Goal: Check status: Check status

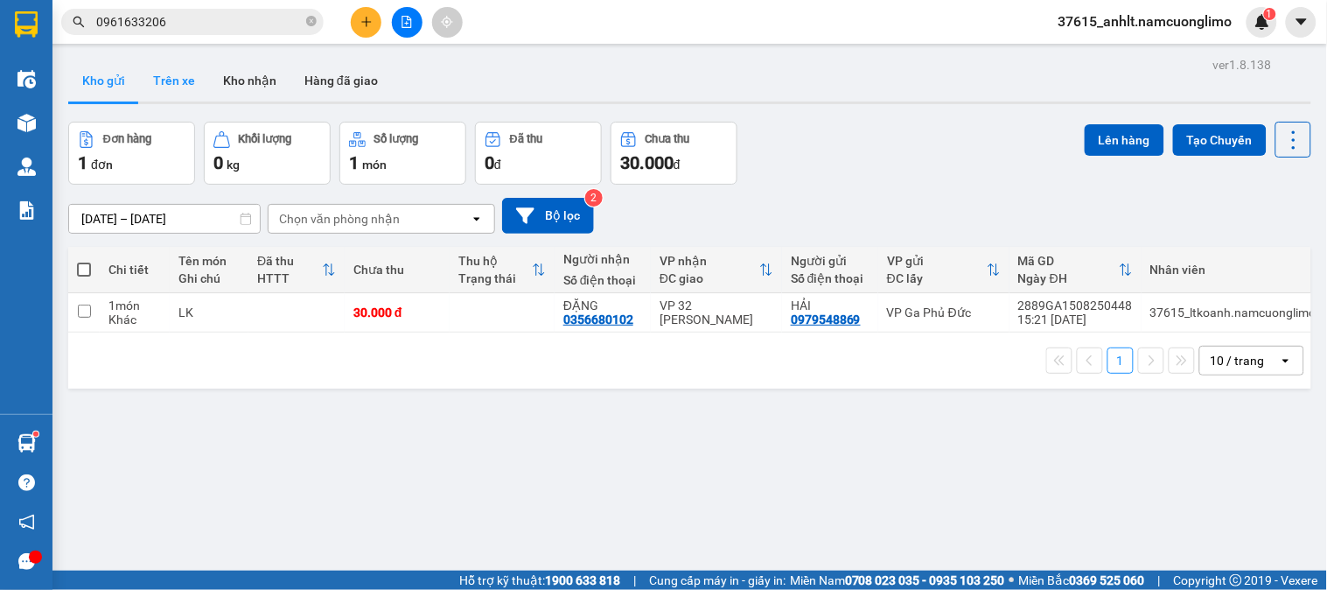
click at [242, 72] on button "Kho nhận" at bounding box center [249, 81] width 81 height 42
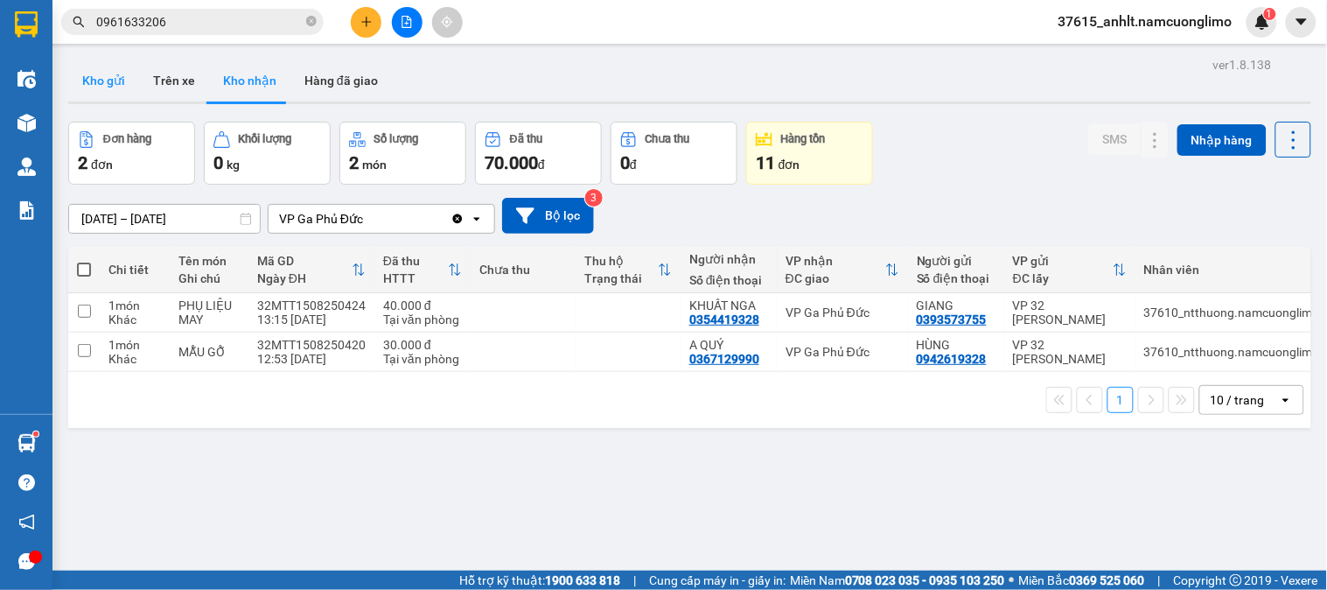
click at [107, 89] on button "Kho gửi" at bounding box center [103, 81] width 71 height 42
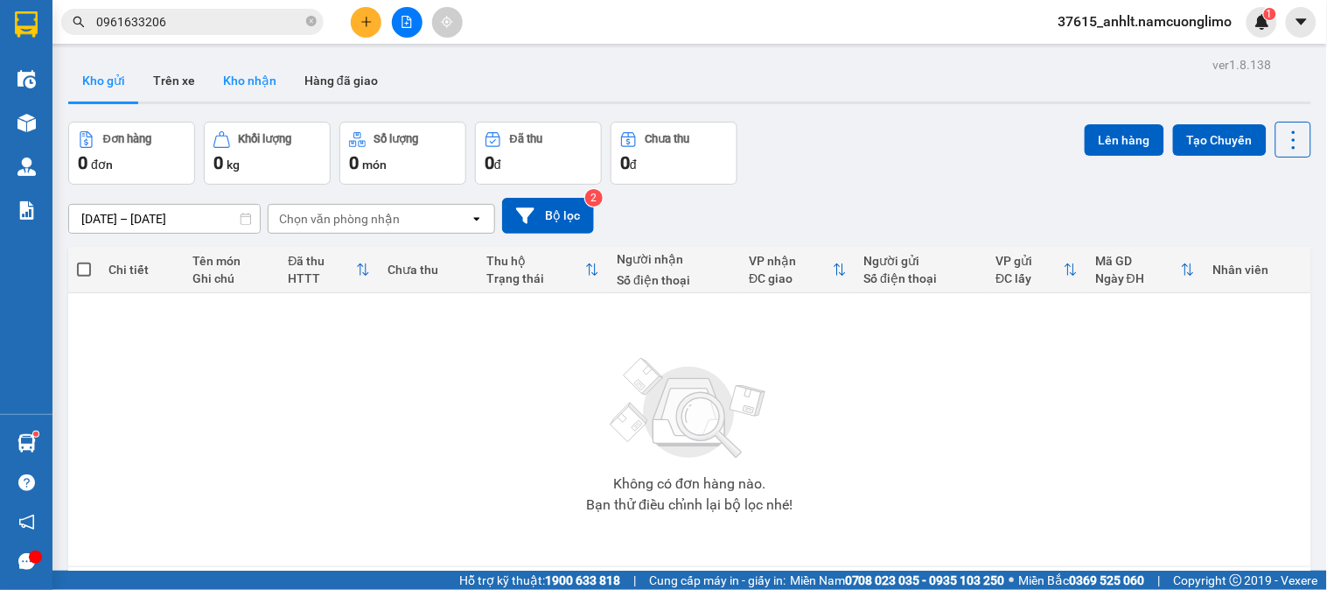
click at [240, 80] on button "Kho nhận" at bounding box center [249, 81] width 81 height 42
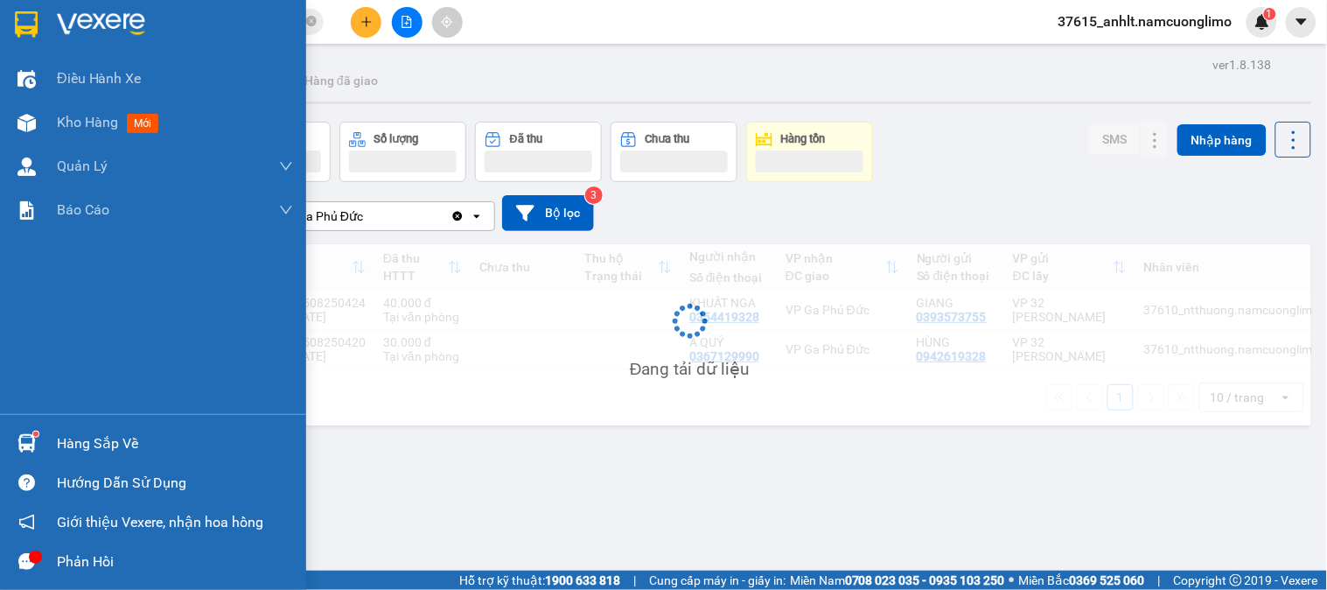
click at [41, 424] on div "Hàng sắp về" at bounding box center [153, 443] width 306 height 39
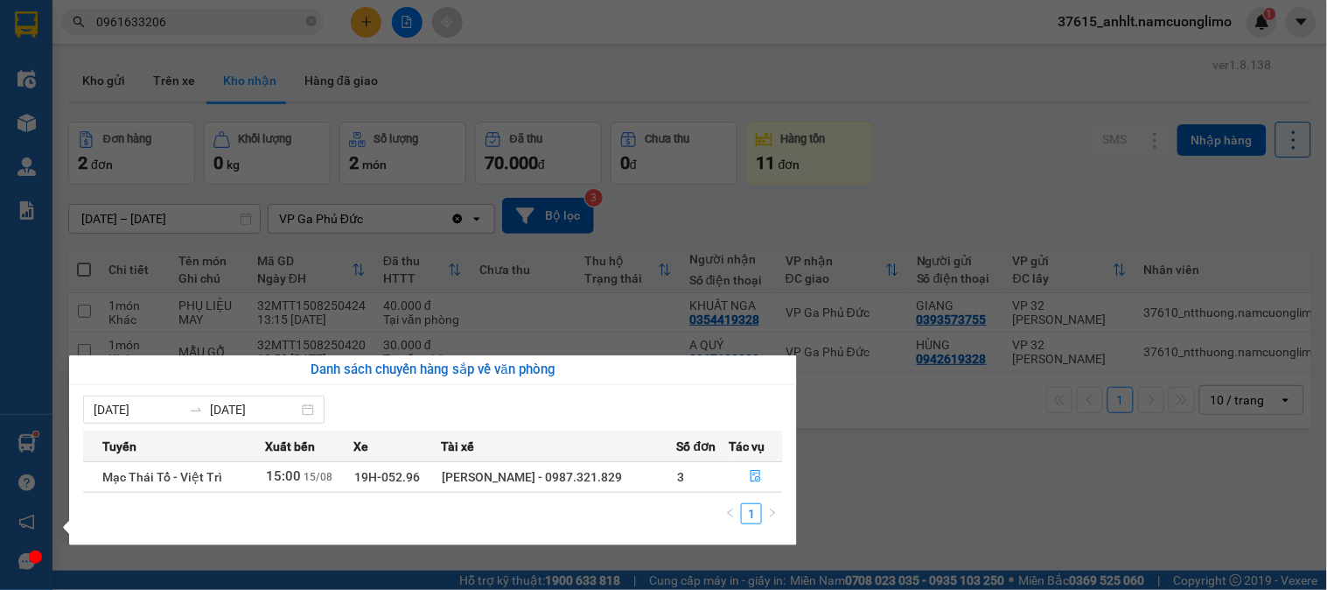
click at [893, 452] on section "Kết quả tìm kiếm ( 106 ) Bộ lọc Mã ĐH Trạng thái Món hàng Tổng cước Chưa cước N…" at bounding box center [663, 295] width 1327 height 590
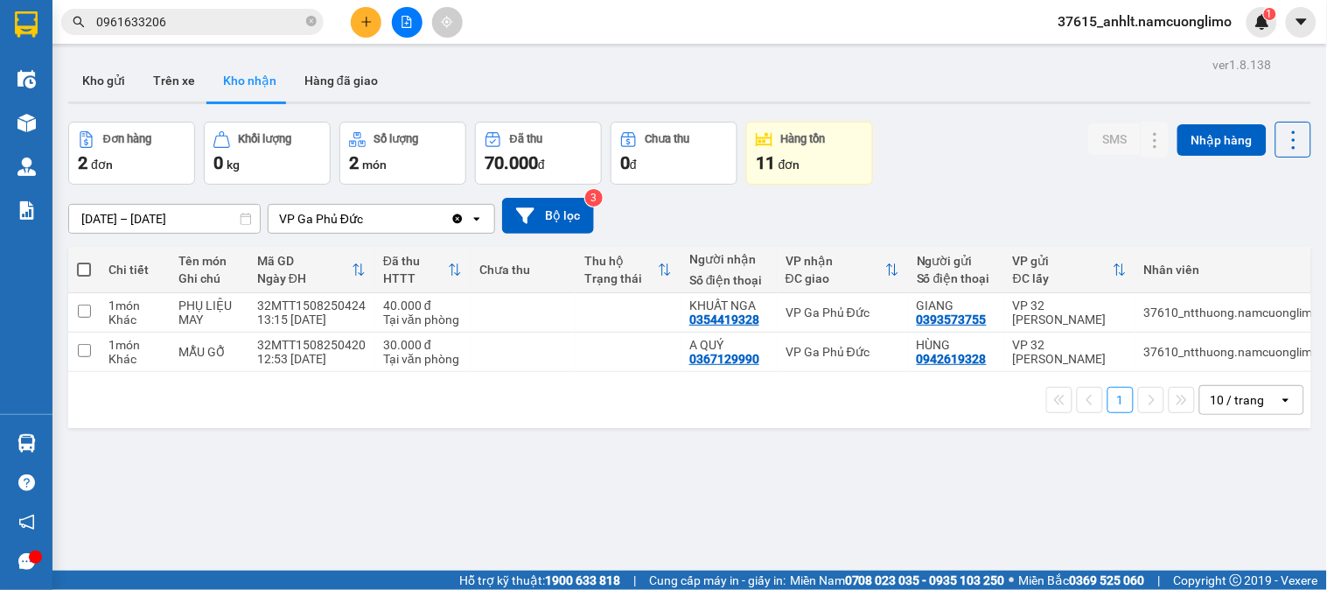
click at [627, 67] on div "Kho gửi Trên xe Kho nhận Hàng đã giao" at bounding box center [689, 83] width 1243 height 46
click at [627, 68] on div "Kho gửi Trên xe Kho nhận Hàng đã giao" at bounding box center [689, 83] width 1243 height 46
click at [267, 488] on div "ver 1.8.138 Kho gửi Trên xe Kho nhận Hàng đã giao Đơn hàng 2 đơn Khối lượng 0 k…" at bounding box center [689, 348] width 1257 height 590
click at [53, 446] on main "ver 1.8.138 Kho gửi Trên xe Kho nhận Hàng đã giao Đơn hàng 2 đơn Khối lượng 0 k…" at bounding box center [663, 285] width 1327 height 571
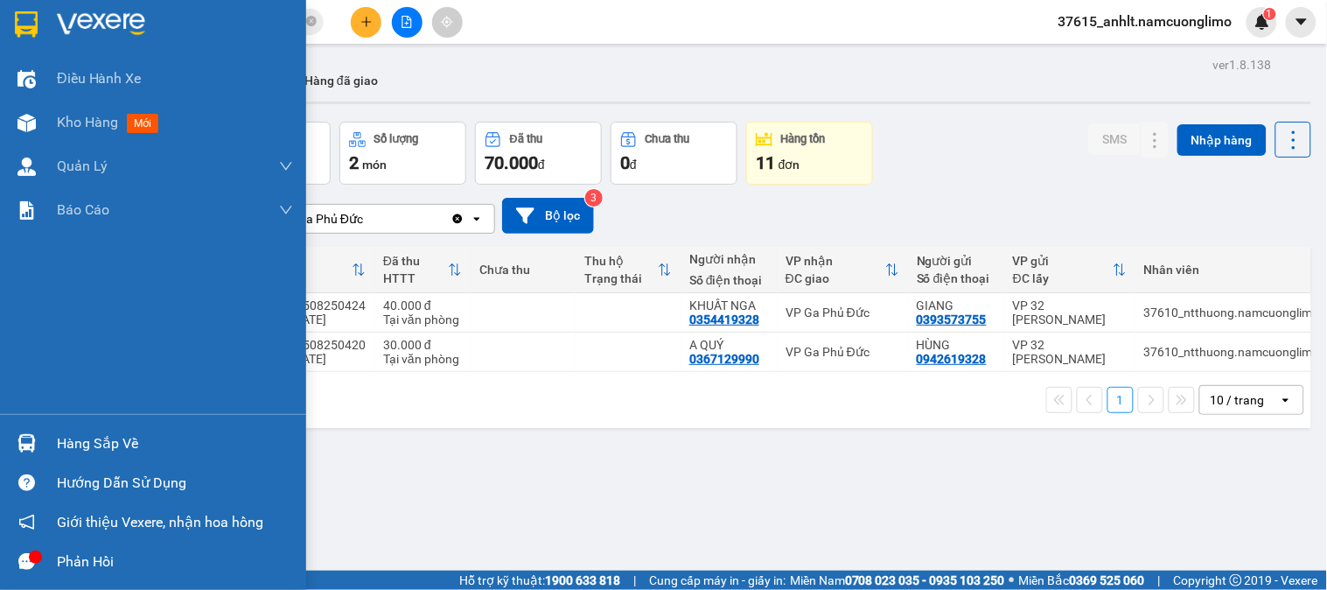
click at [41, 441] on div "Hàng sắp về" at bounding box center [153, 443] width 306 height 39
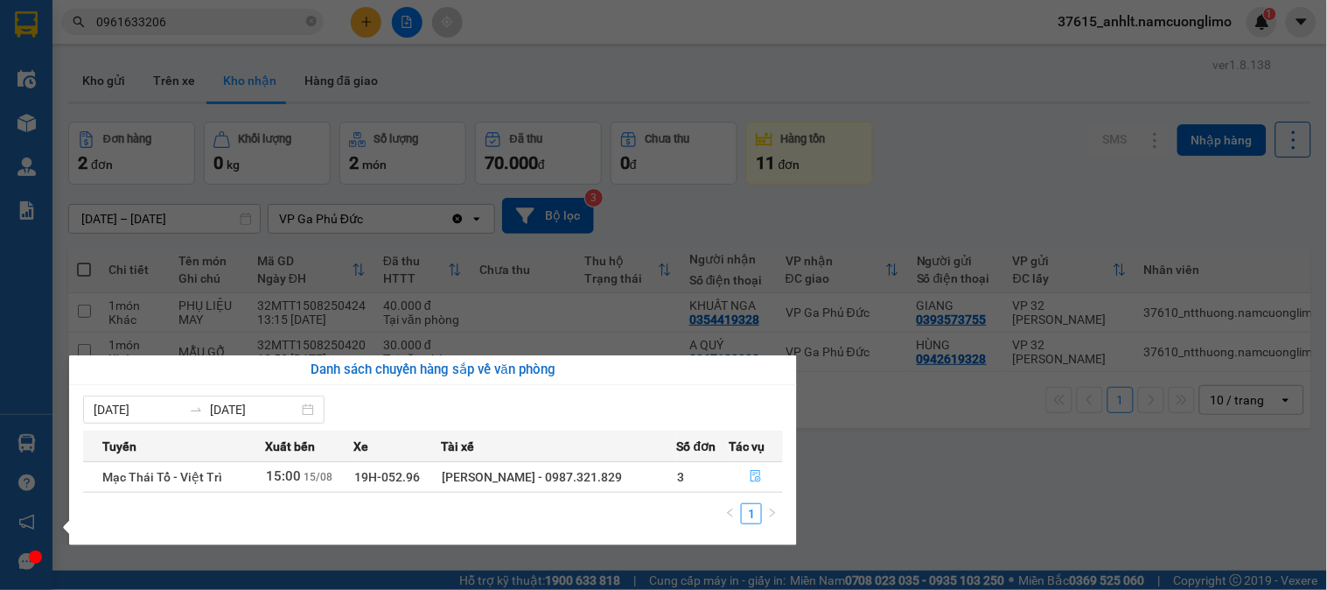
click at [756, 477] on icon "file-done" at bounding box center [756, 476] width 12 height 12
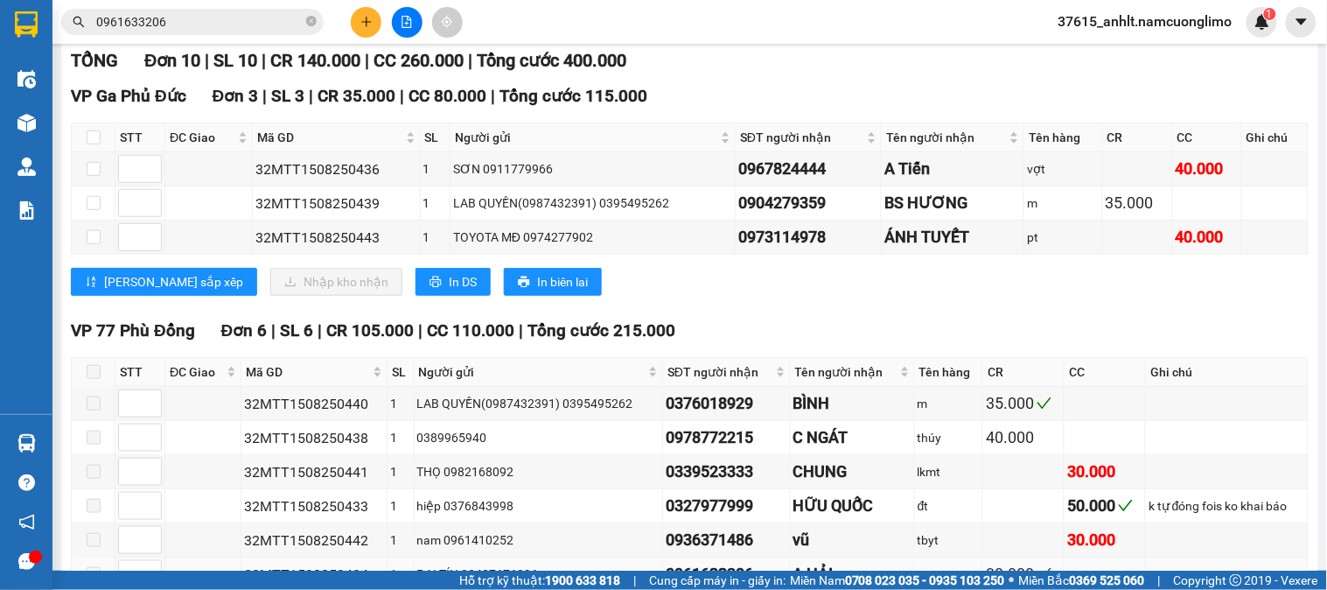
scroll to position [194, 0]
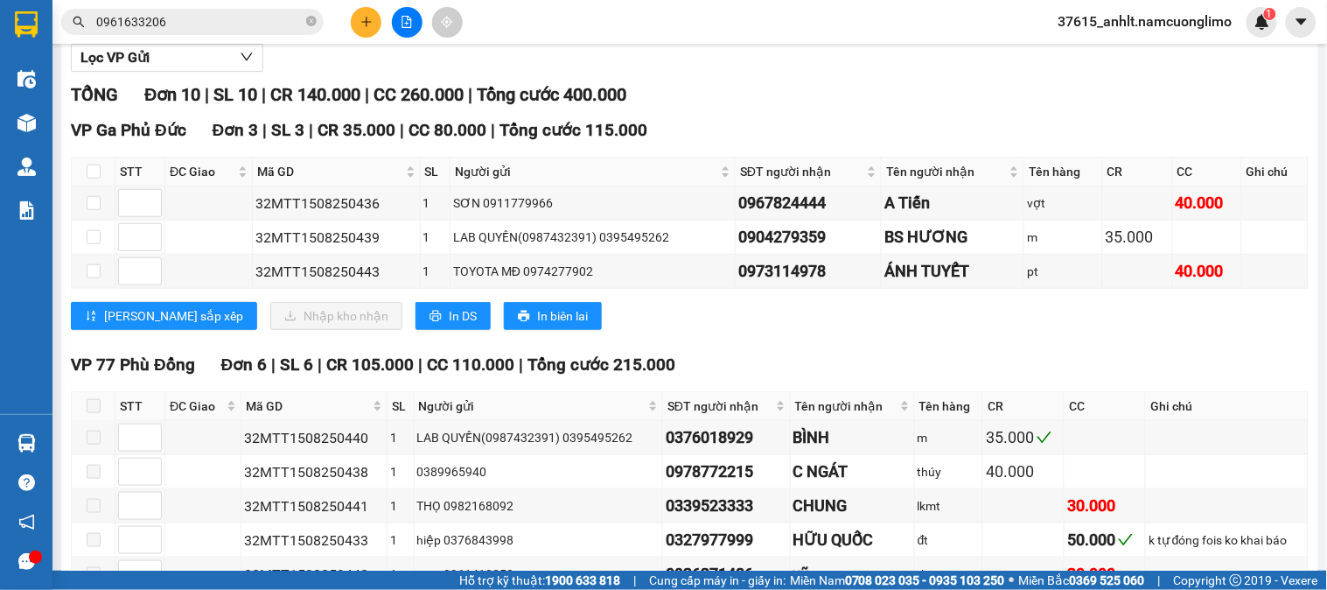
click at [206, 29] on input "0961633206" at bounding box center [199, 21] width 207 height 19
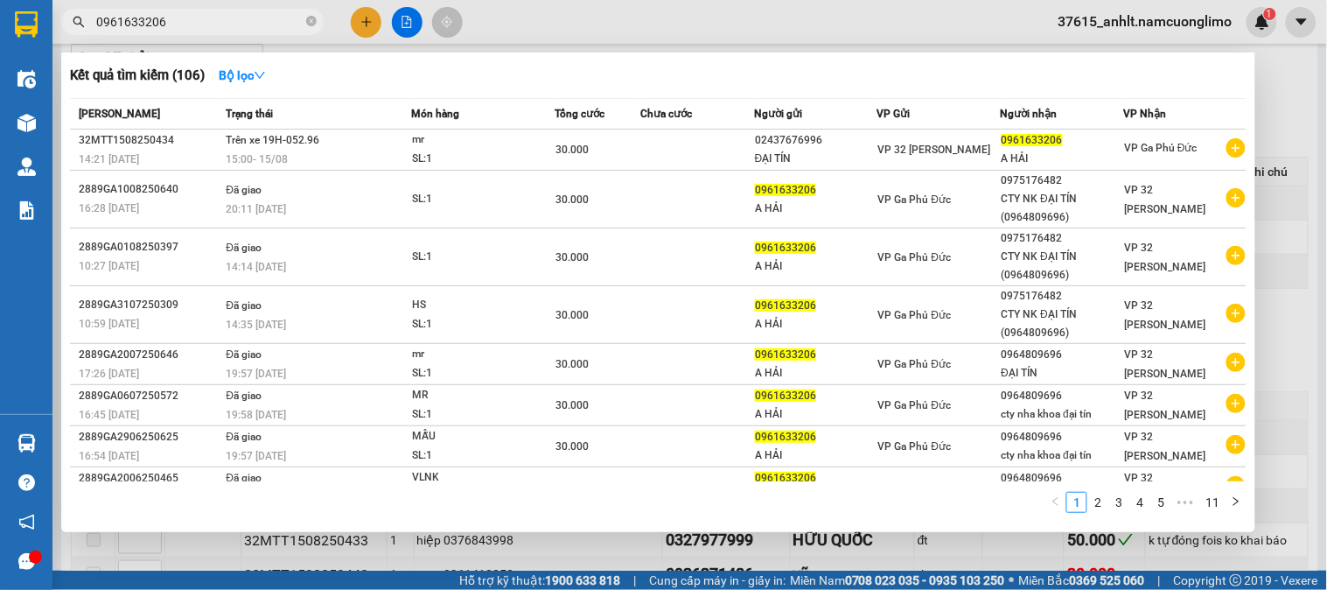
click at [858, 25] on div at bounding box center [663, 295] width 1327 height 590
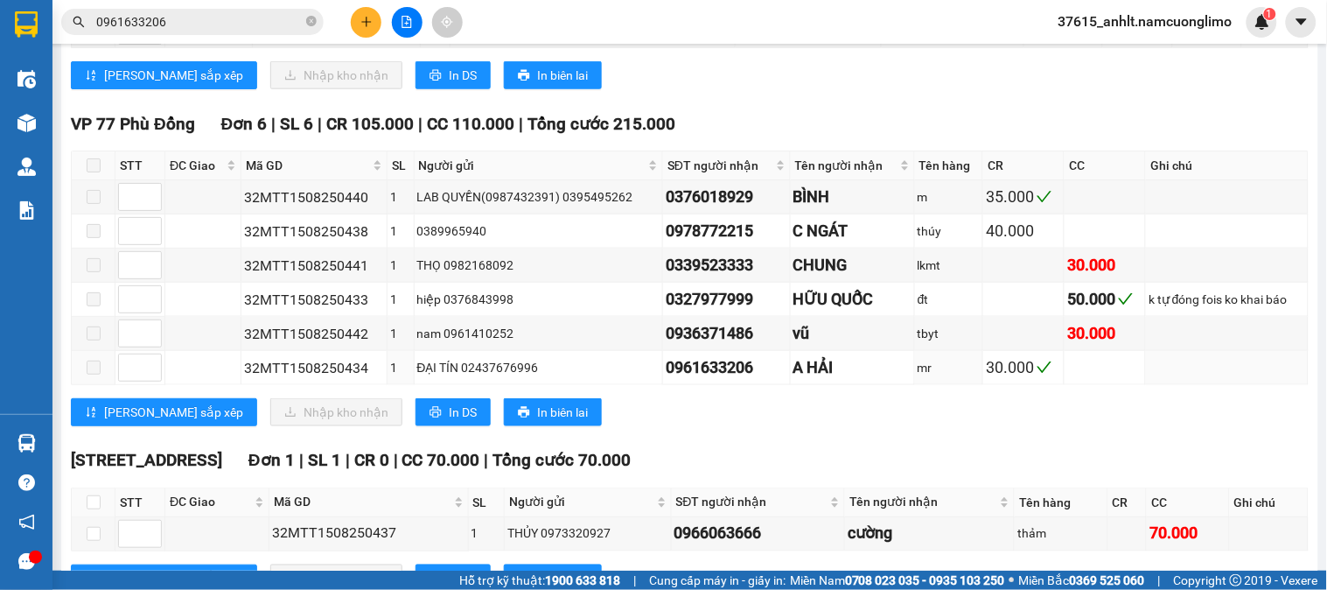
scroll to position [486, 0]
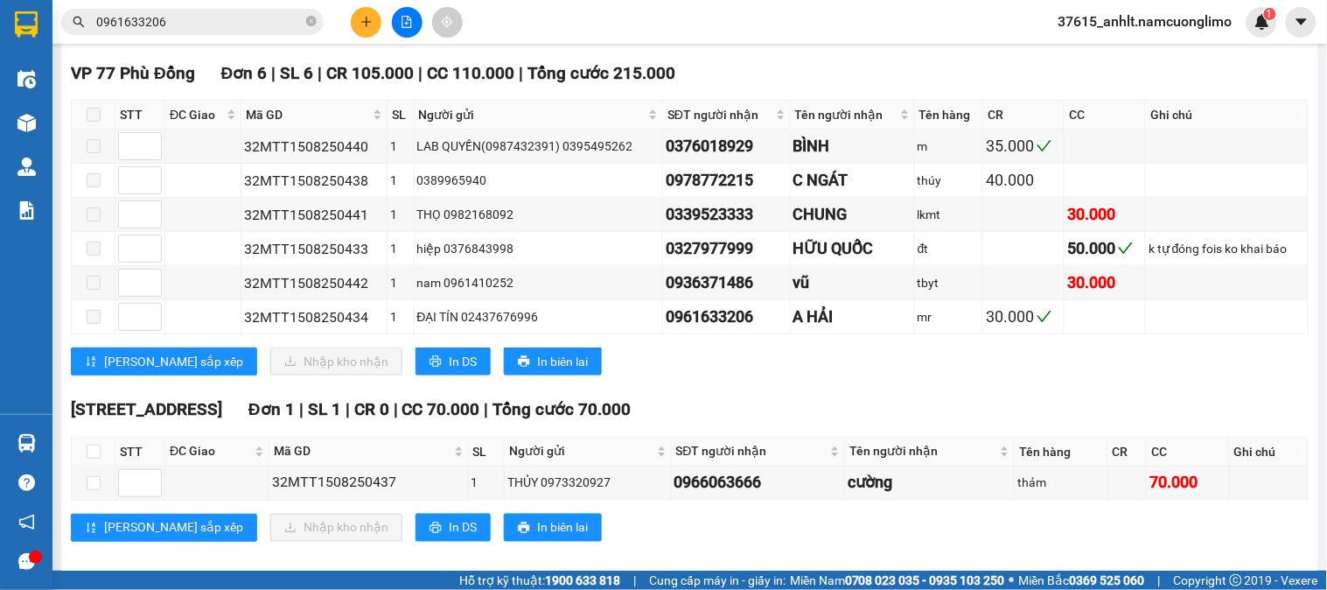
click at [213, 33] on span "0961633206" at bounding box center [192, 22] width 263 height 26
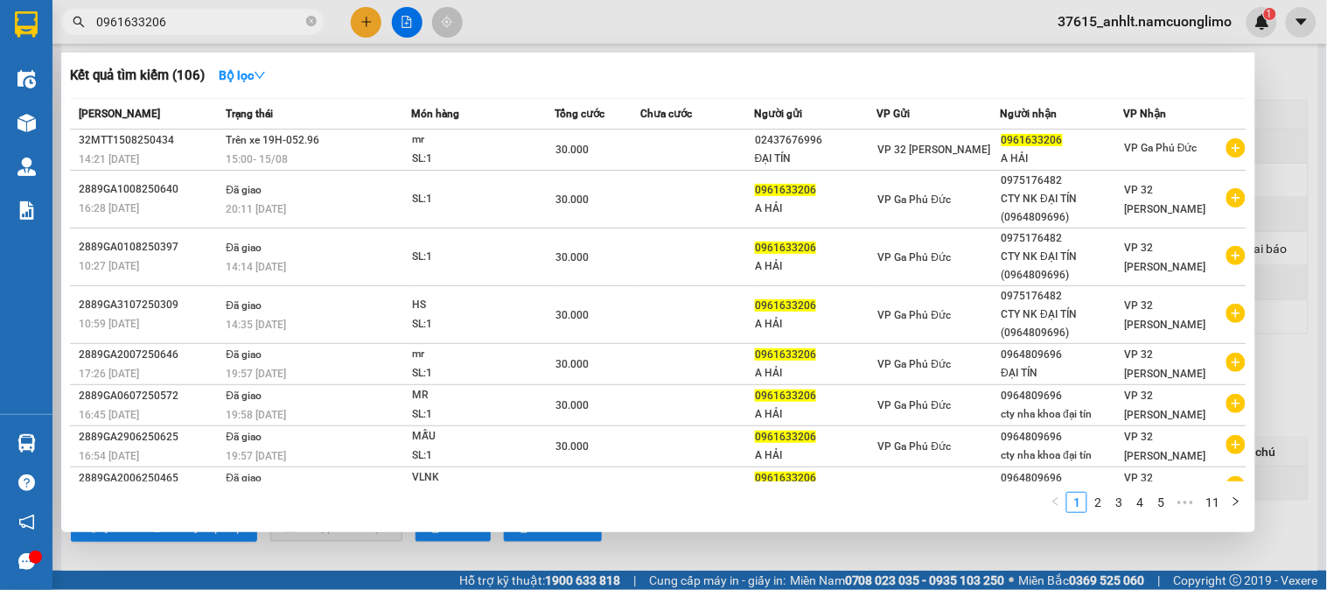
click at [225, 16] on input "0961633206" at bounding box center [199, 21] width 207 height 19
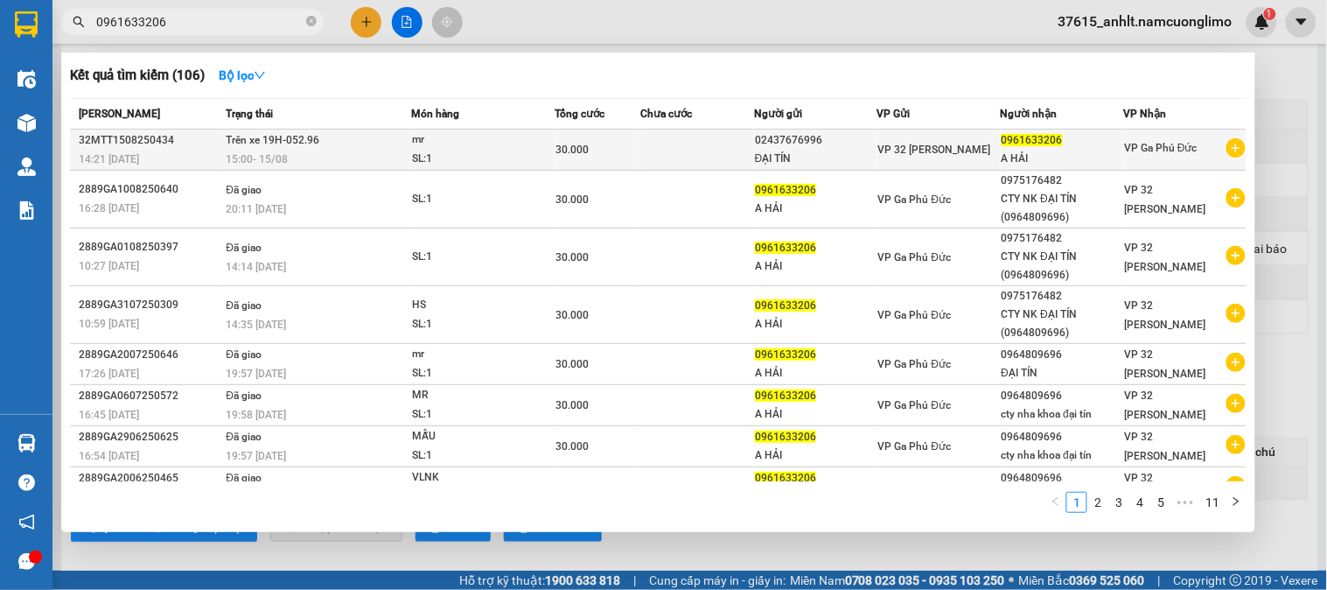
click at [494, 143] on div "mr" at bounding box center [477, 139] width 131 height 19
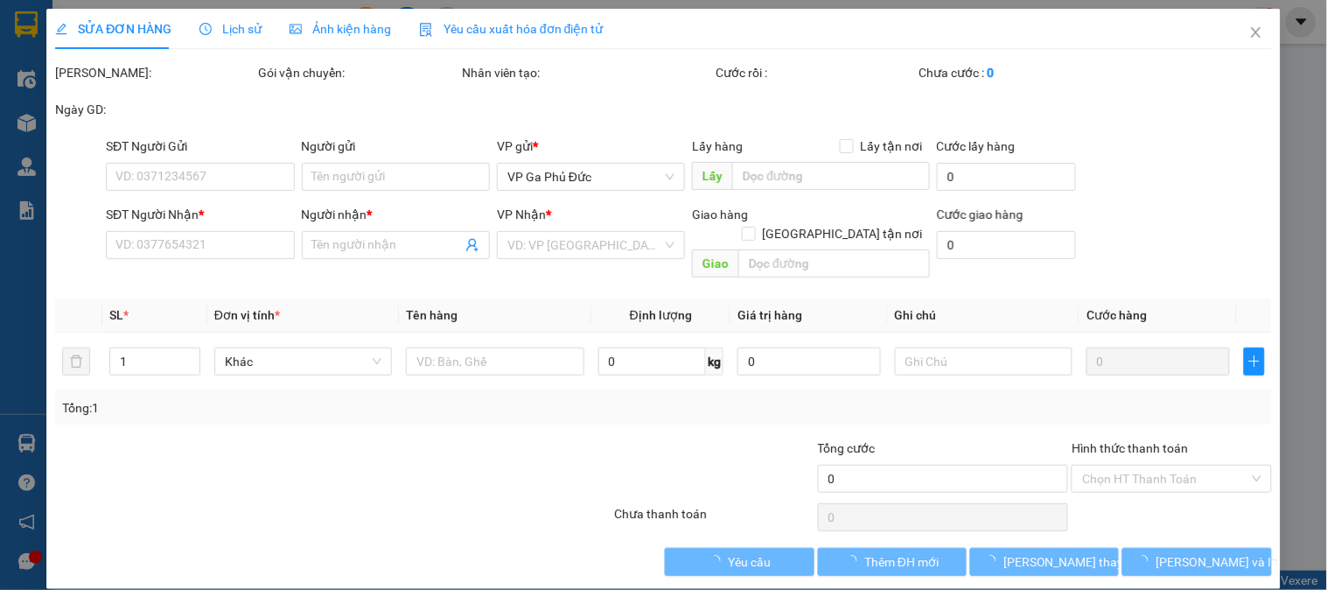
type input "02437676996"
type input "ĐẠI TÍN"
type input "0961633206"
type input "A HẢI"
type input "30.000"
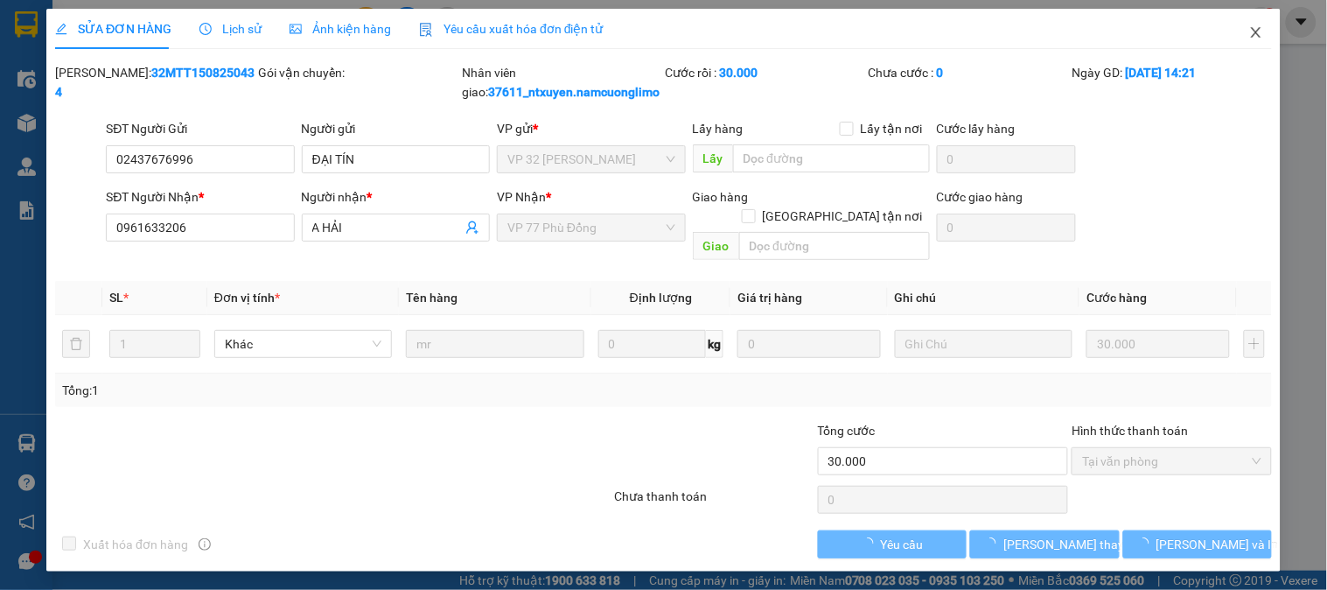
click at [1250, 37] on icon "close" at bounding box center [1257, 32] width 14 height 14
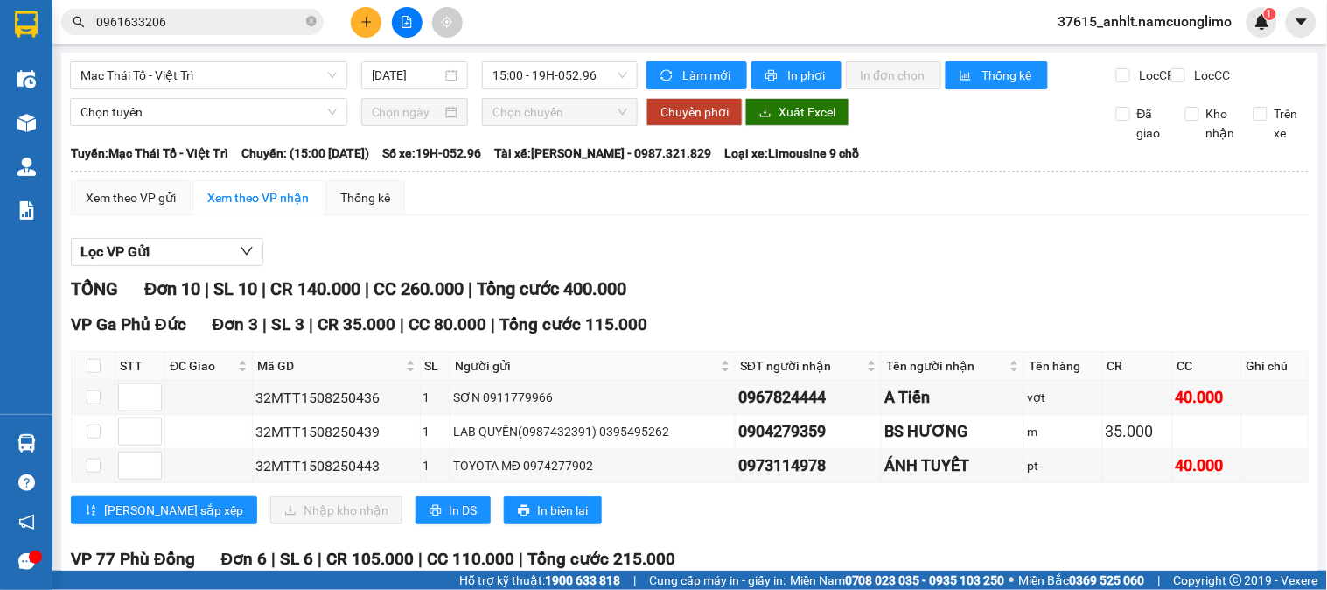
click at [859, 263] on div "Lọc VP Gửi" at bounding box center [690, 252] width 1238 height 29
